Goal: Information Seeking & Learning: Learn about a topic

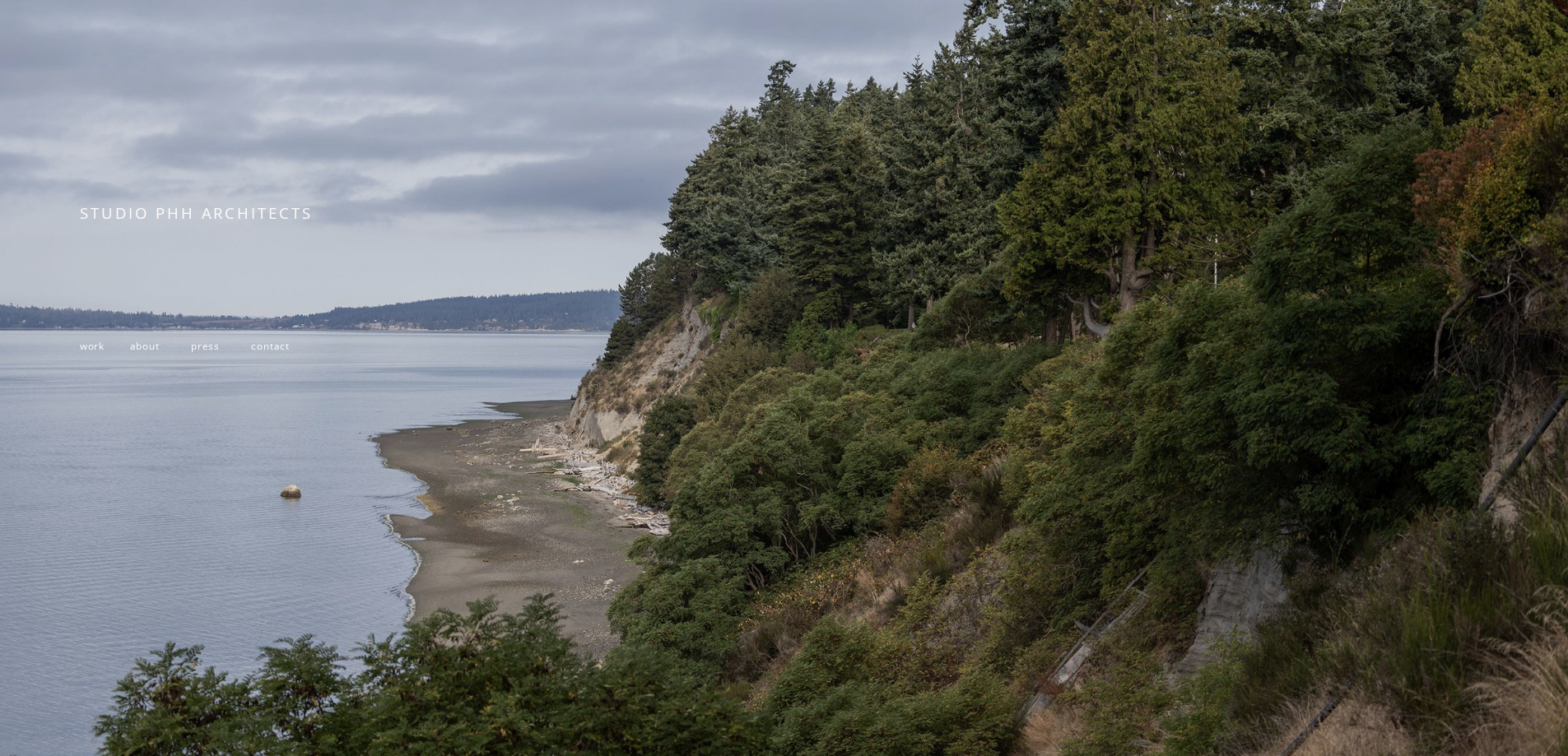
scroll to position [247, 0]
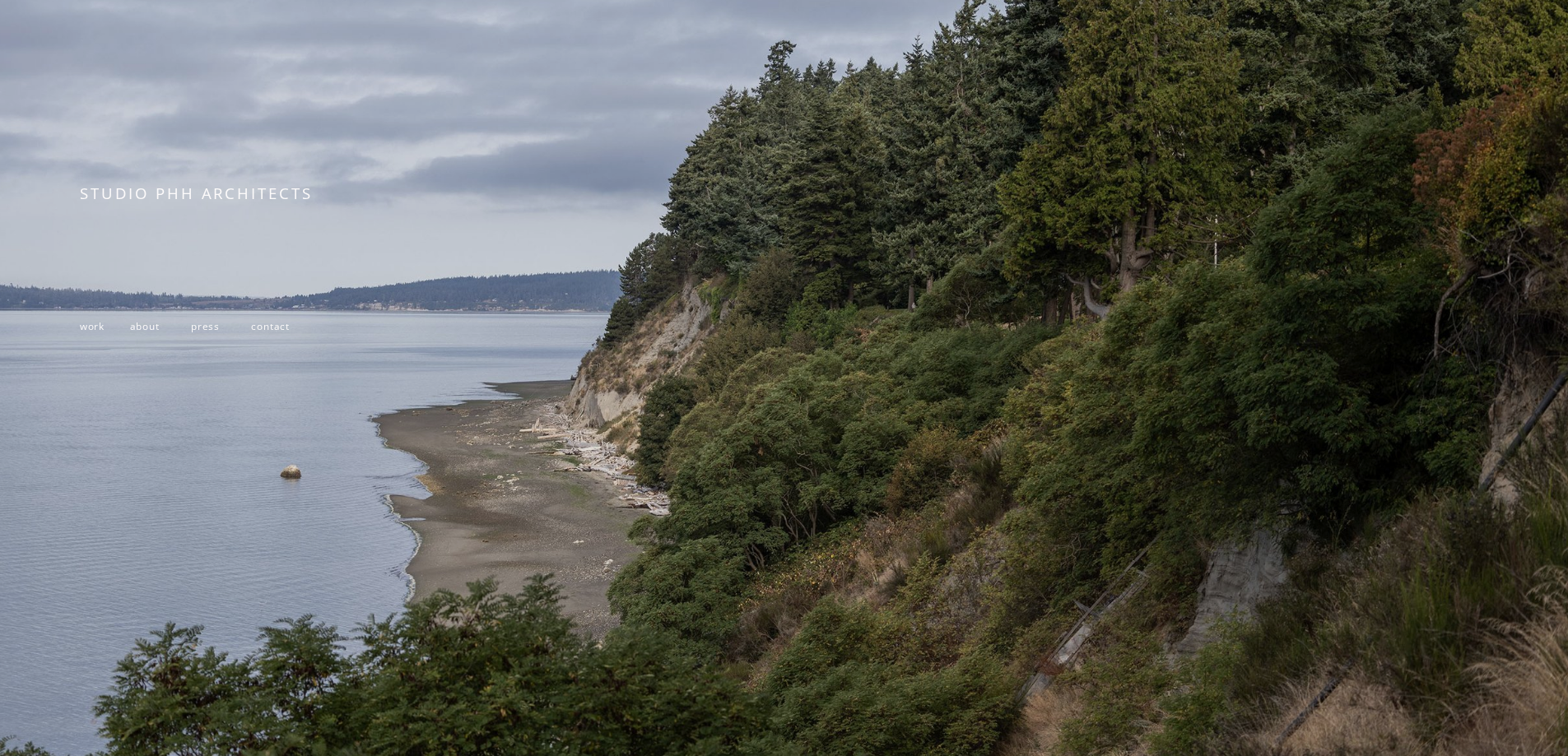
click at [93, 332] on span "work" at bounding box center [93, 325] width 25 height 13
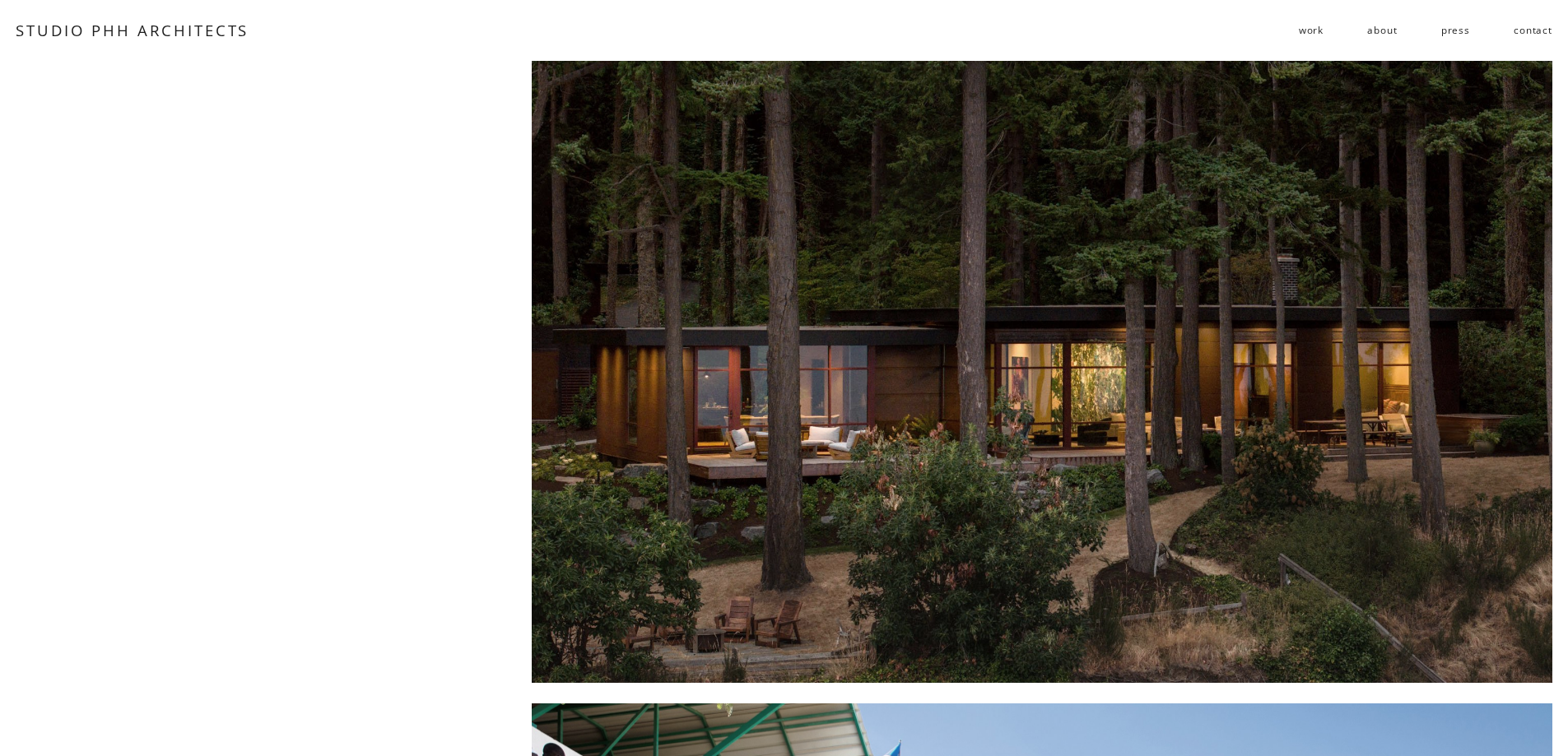
click at [1384, 34] on link "about" at bounding box center [1381, 30] width 29 height 27
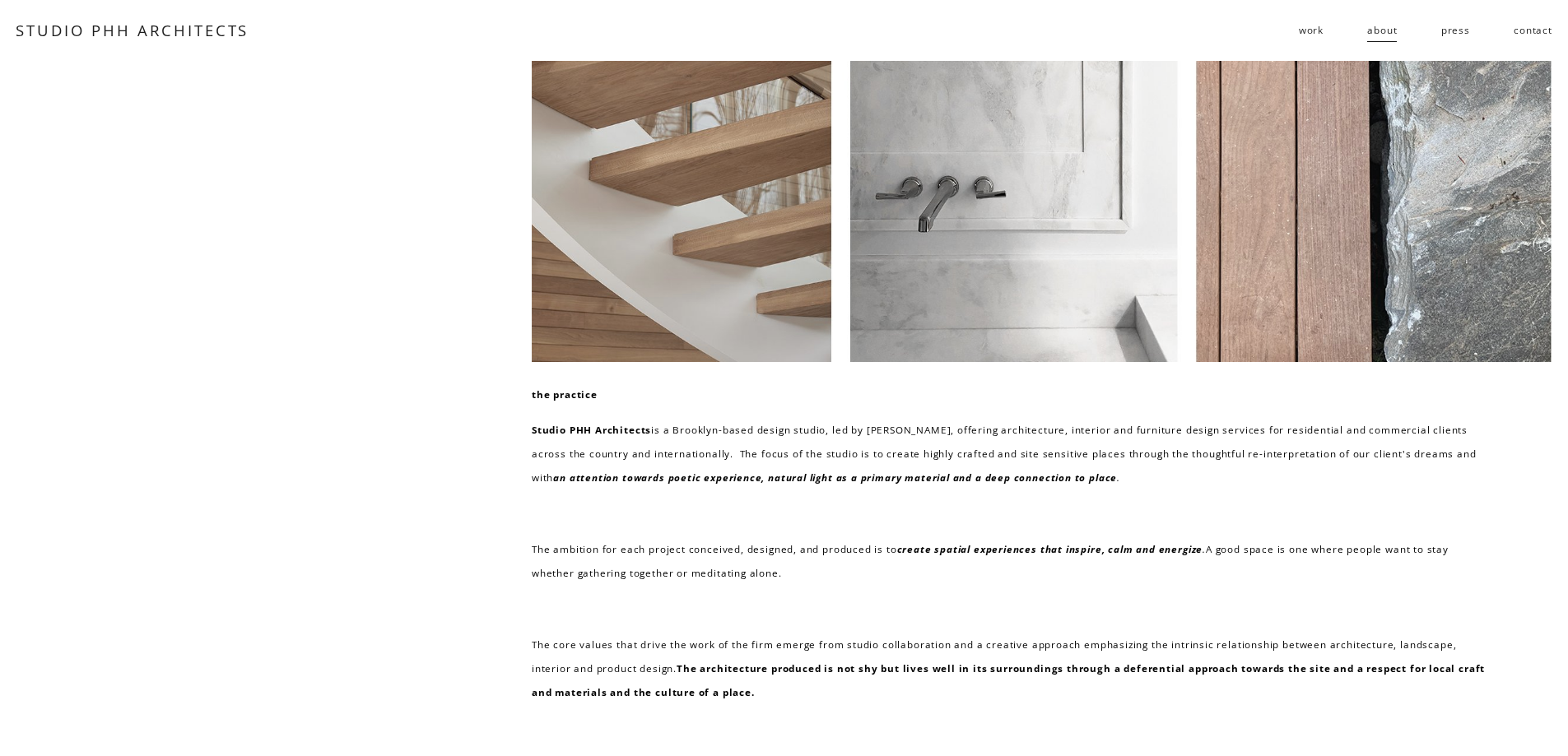
click at [1453, 30] on link "press" at bounding box center [1455, 30] width 29 height 27
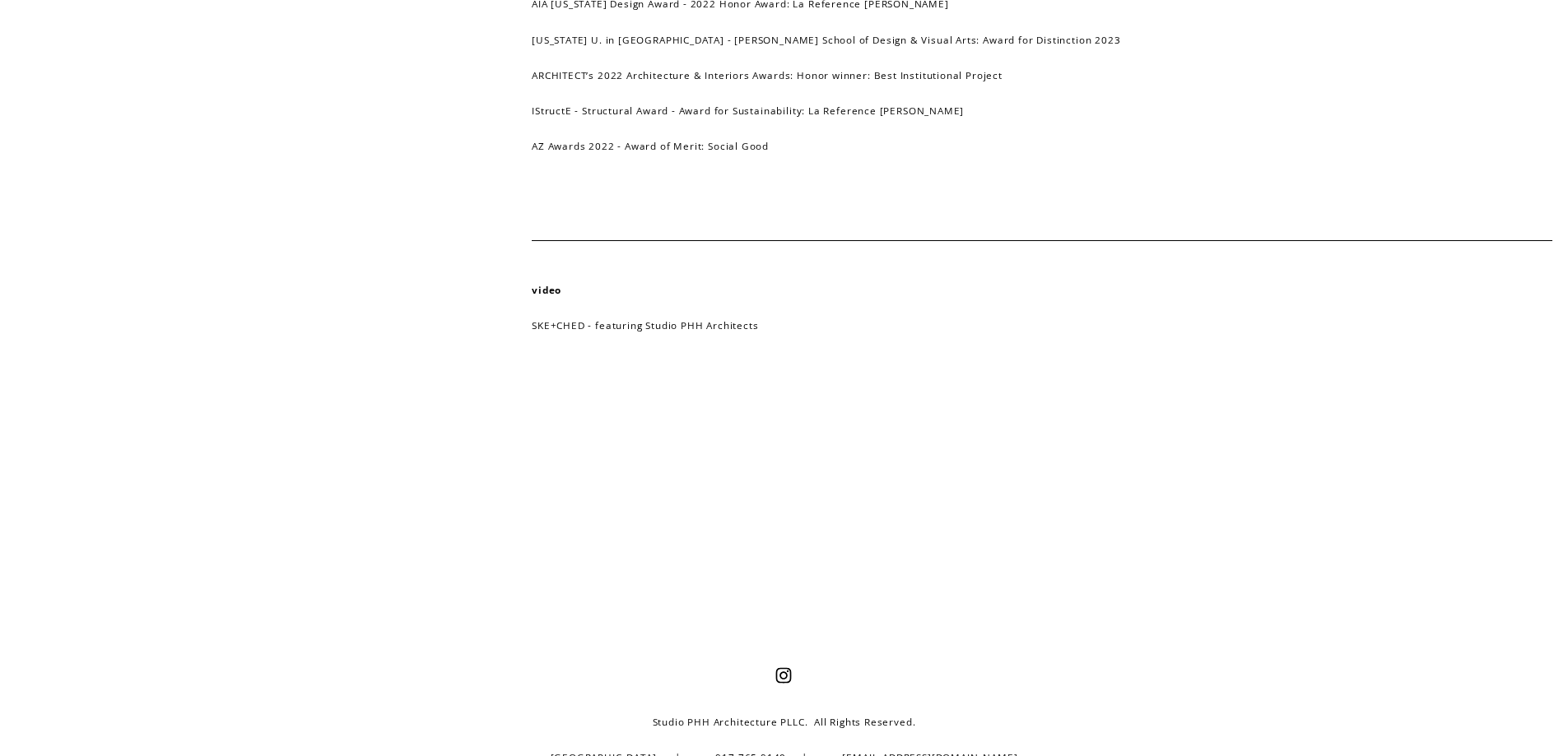
scroll to position [1536, 0]
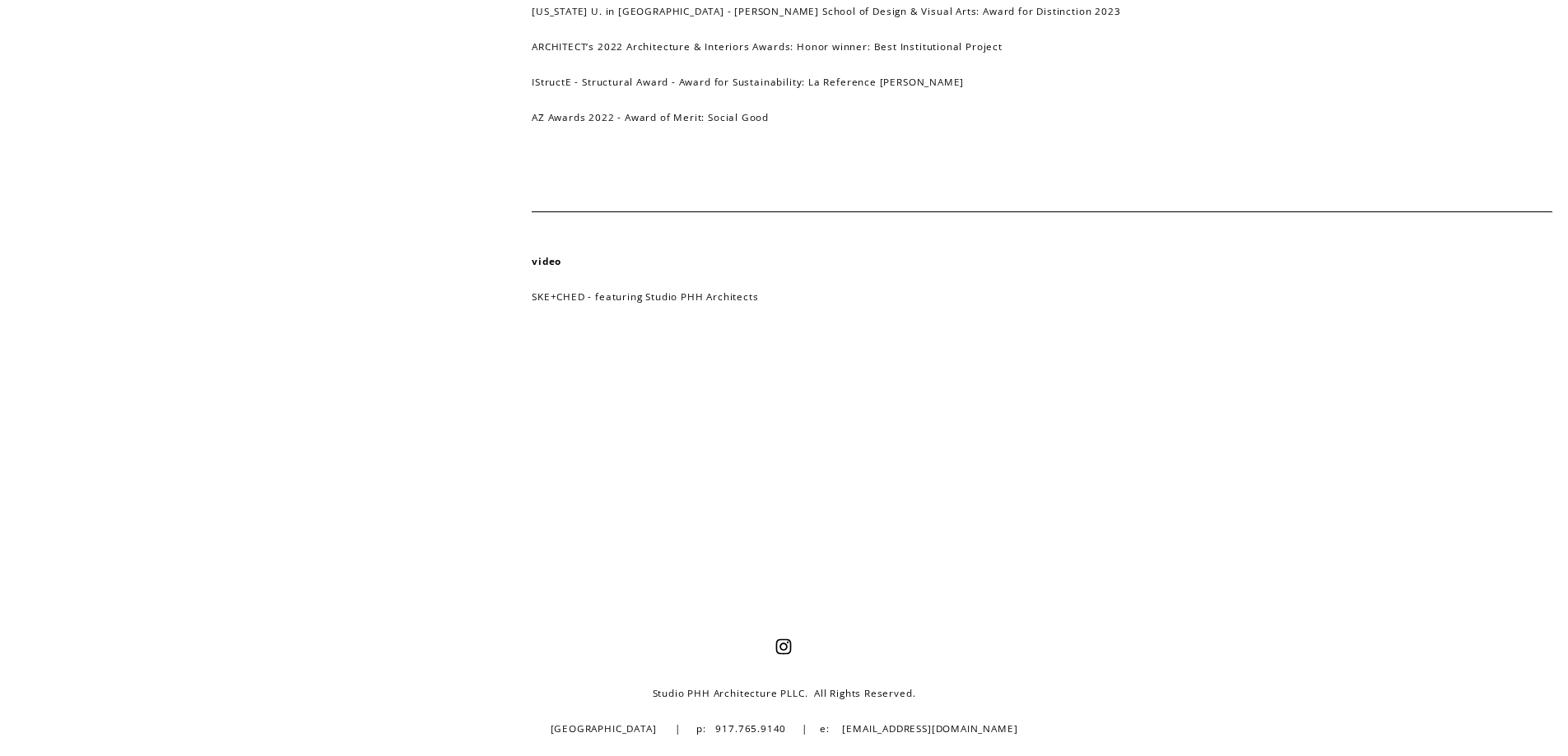
click at [723, 297] on link "SKE+CHED - featuring Studio PHH Architects" at bounding box center [645, 296] width 226 height 13
